Goal: Find specific page/section

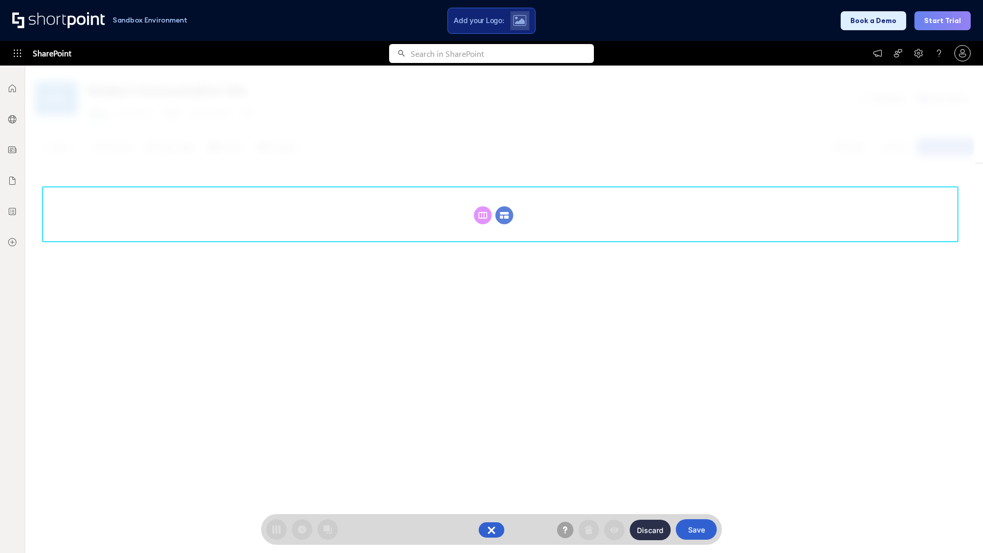
scroll to position [141, 0]
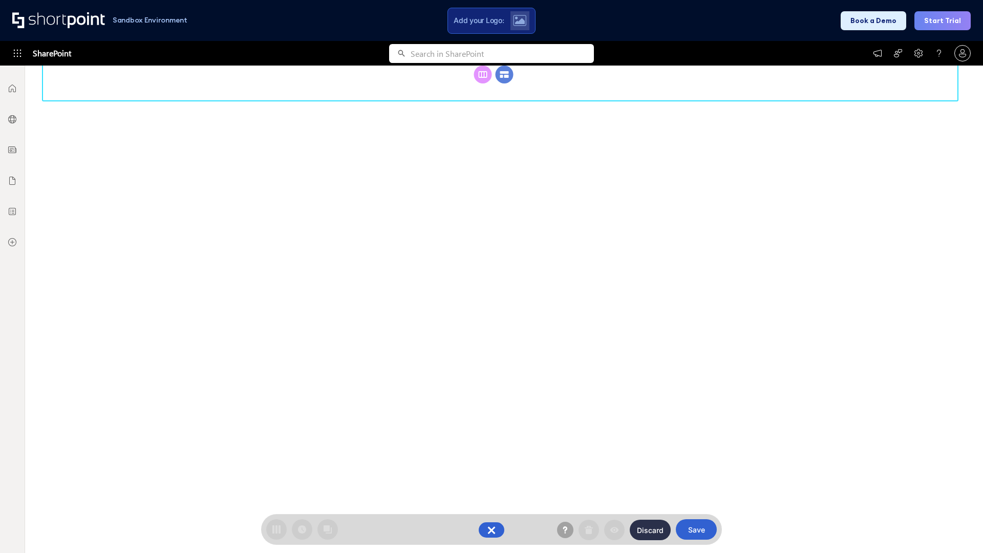
click at [504, 83] on circle at bounding box center [504, 75] width 18 height 18
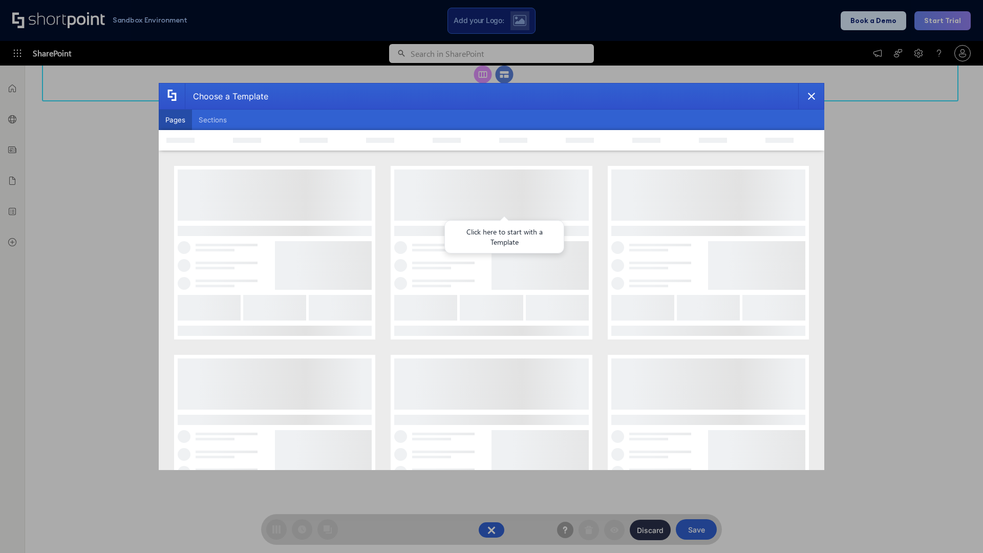
scroll to position [0, 0]
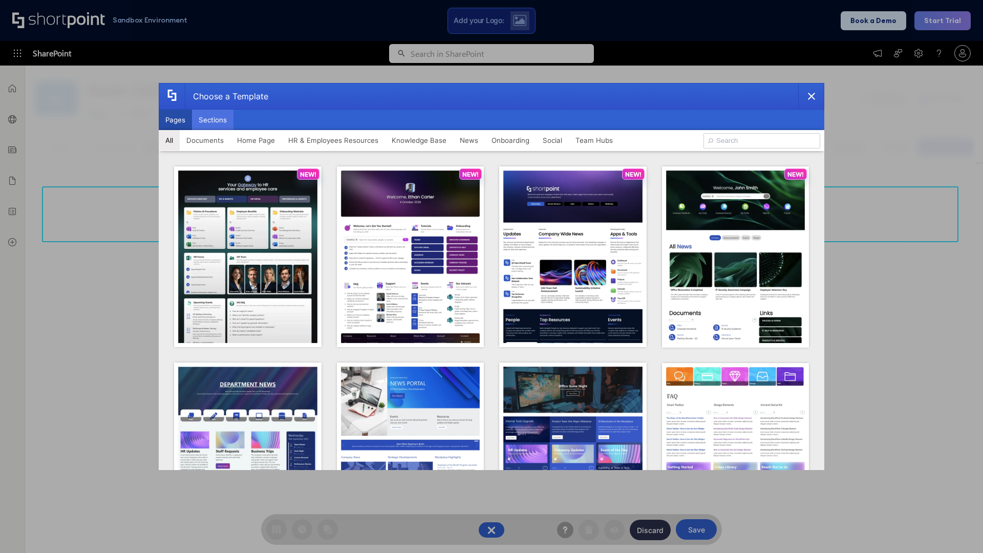
click at [212, 120] on button "Sections" at bounding box center [212, 120] width 41 height 20
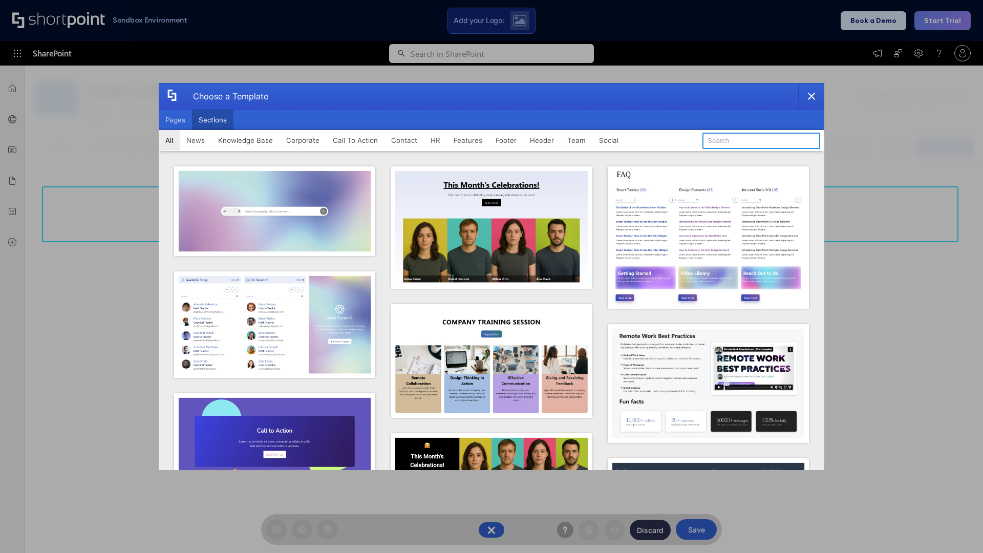
type input "HR Hub"
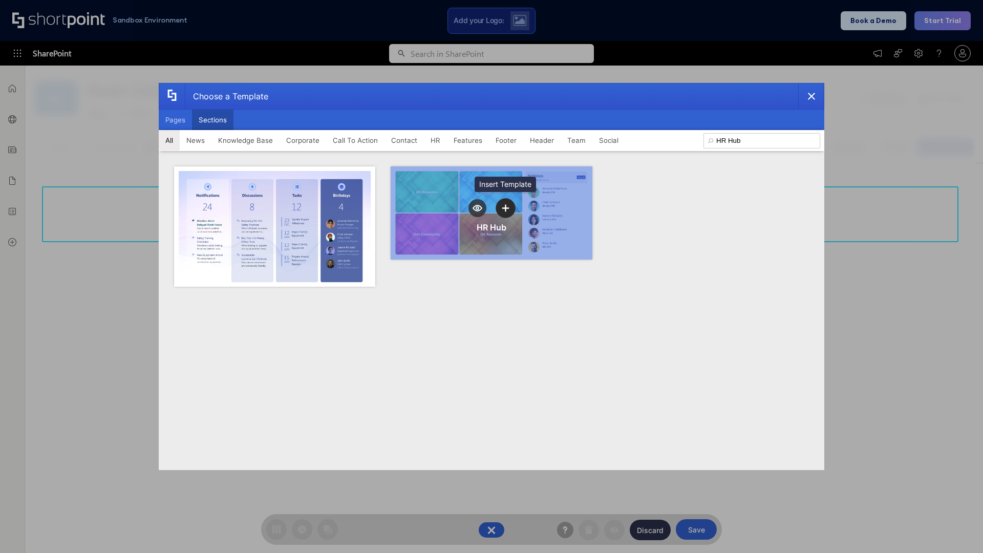
click at [505, 208] on icon "template selector" at bounding box center [504, 207] width 7 height 7
